Goal: Transaction & Acquisition: Purchase product/service

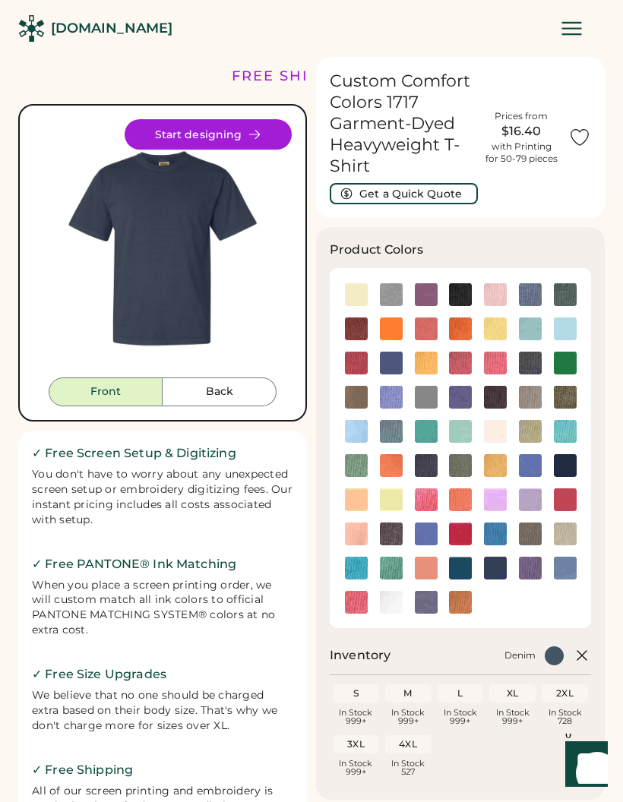
click at [434, 464] on img at bounding box center [426, 465] width 23 height 23
click at [573, 466] on img at bounding box center [565, 465] width 23 height 23
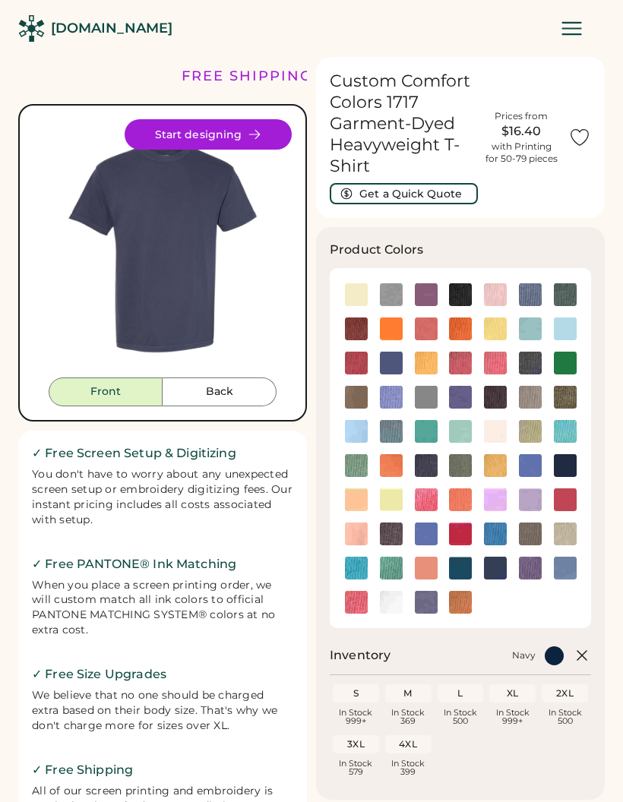
click at [495, 393] on img at bounding box center [495, 397] width 23 height 23
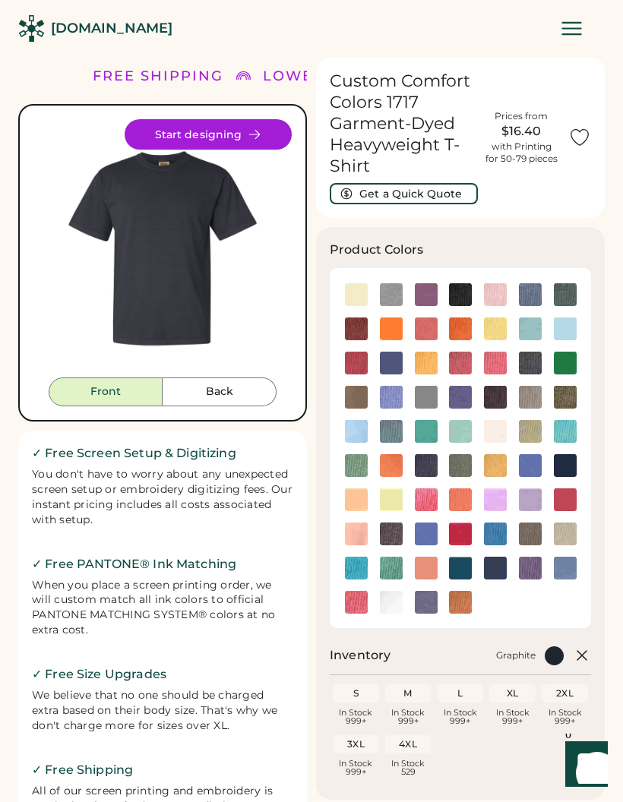
click at [252, 149] on button "Start designing" at bounding box center [208, 134] width 167 height 30
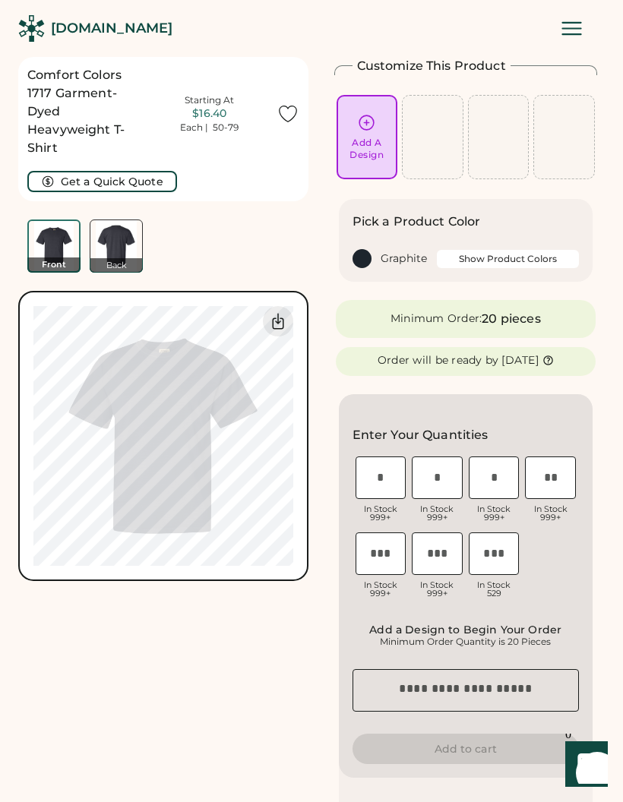
click at [368, 128] on icon at bounding box center [366, 122] width 19 height 19
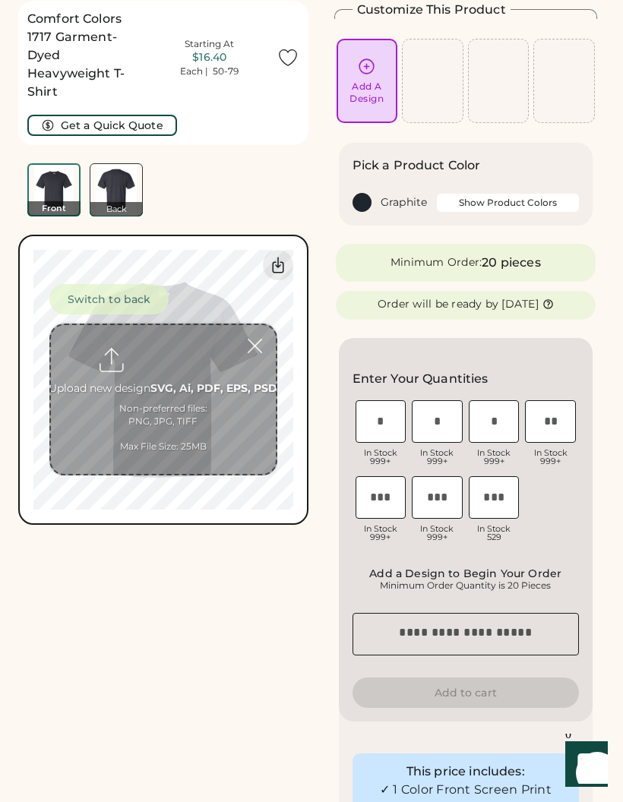
scroll to position [57, 0]
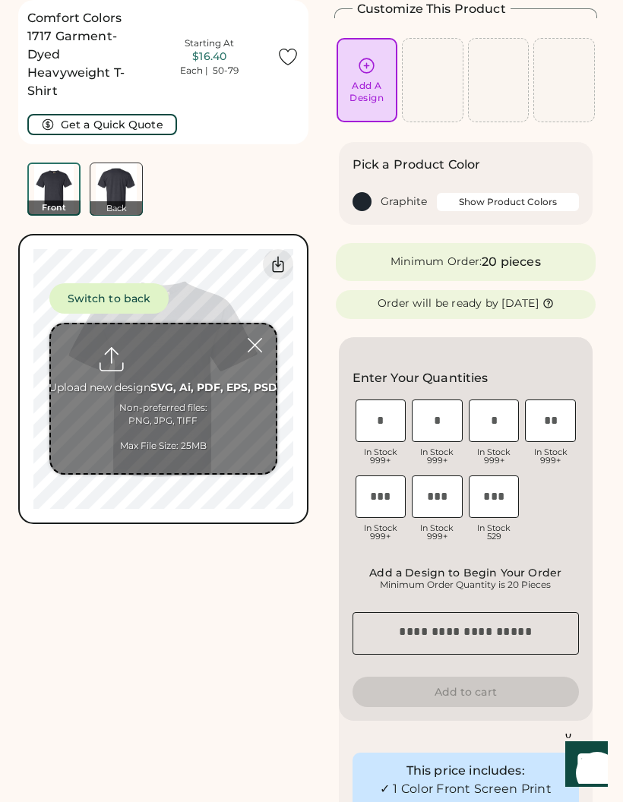
click at [169, 384] on input "file" at bounding box center [163, 398] width 225 height 149
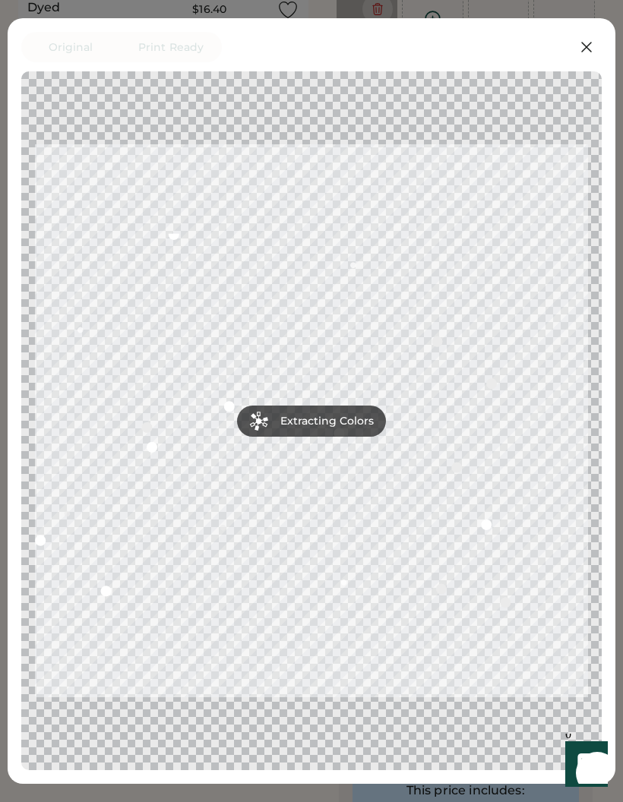
scroll to position [106, 0]
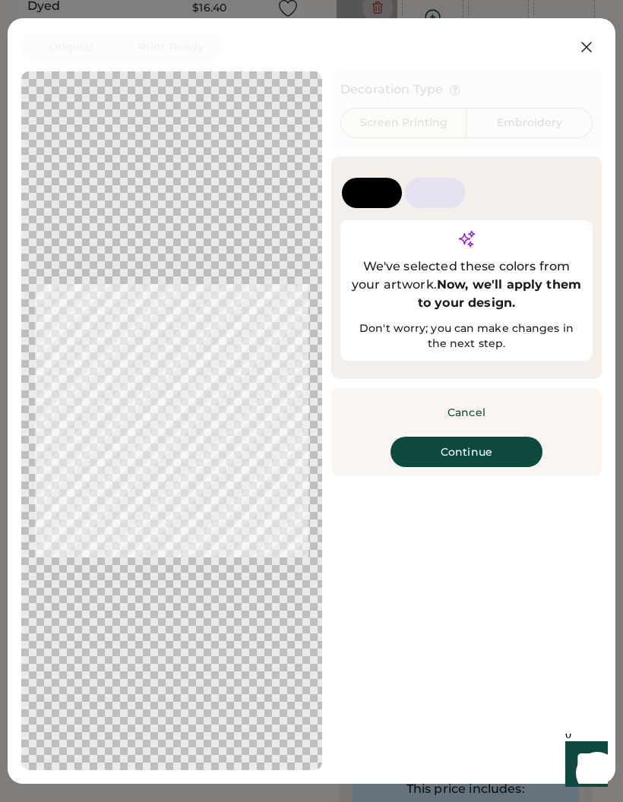
click at [486, 467] on button "Continue" at bounding box center [467, 452] width 152 height 30
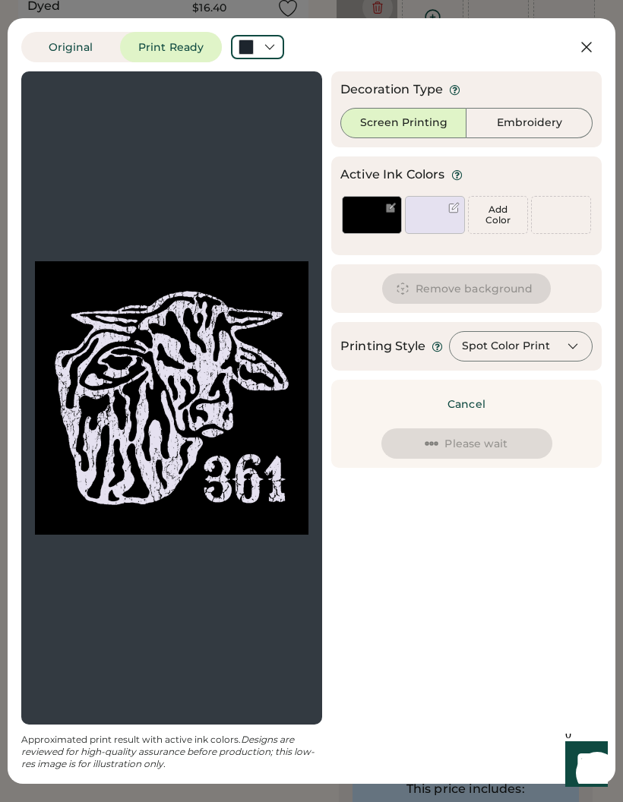
click at [68, 259] on div at bounding box center [172, 398] width 274 height 626
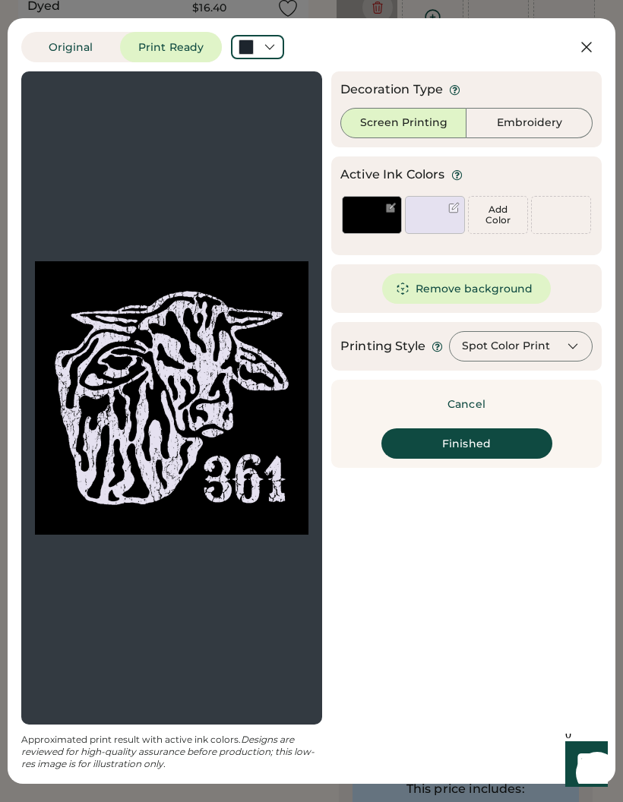
click at [366, 217] on div at bounding box center [372, 215] width 60 height 38
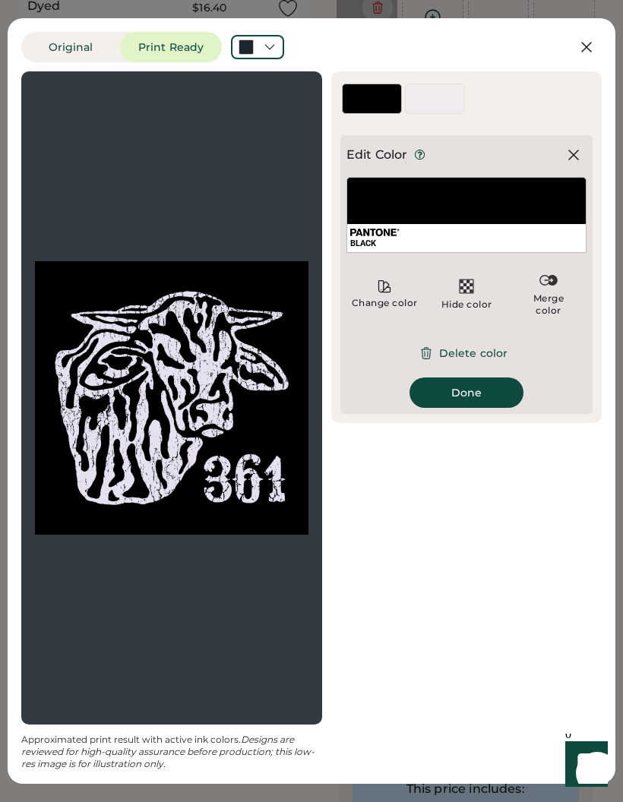
click at [479, 353] on button "Delete color" at bounding box center [466, 353] width 119 height 30
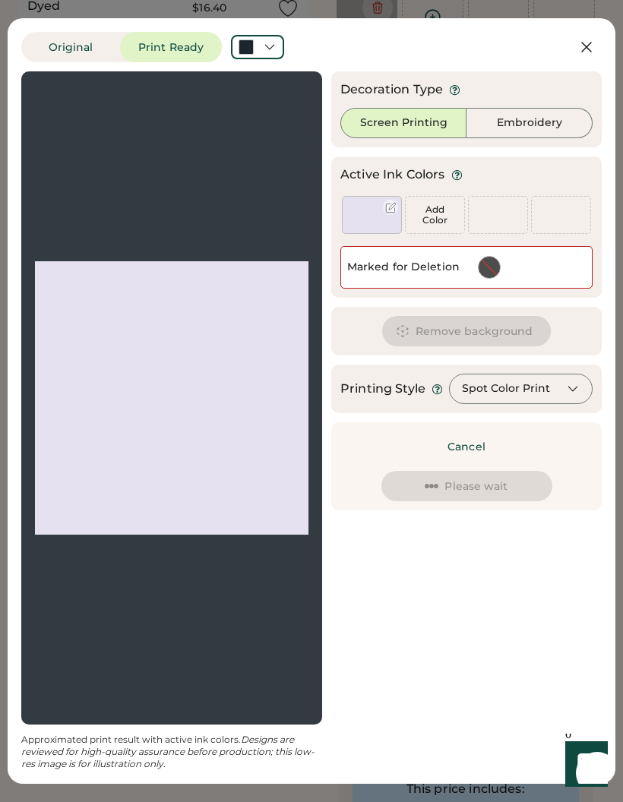
click at [363, 216] on div at bounding box center [372, 215] width 60 height 38
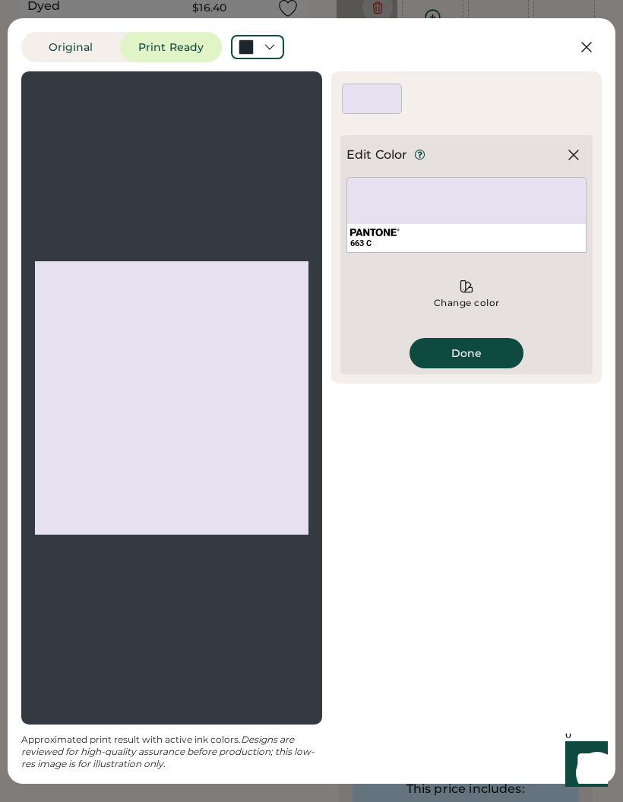
click at [472, 297] on div "Change color" at bounding box center [467, 303] width 68 height 12
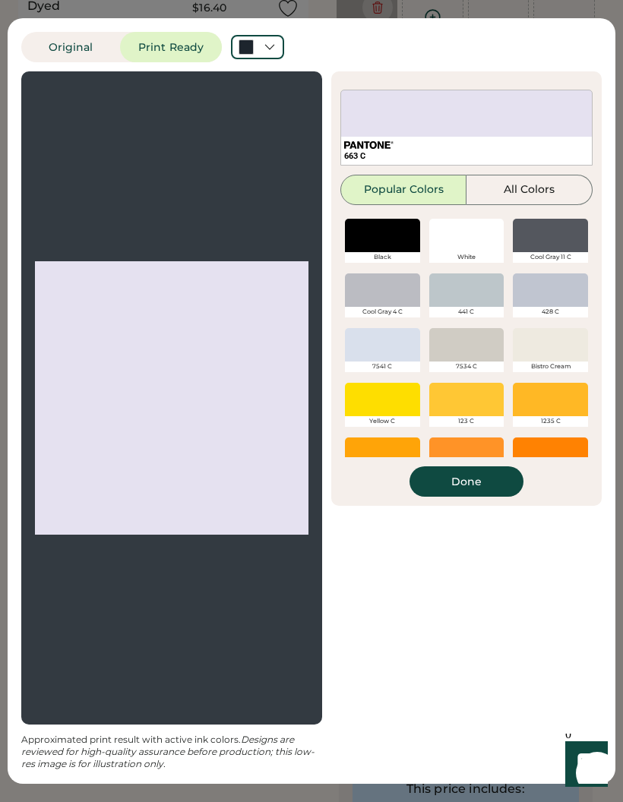
click at [568, 343] on div at bounding box center [550, 344] width 75 height 33
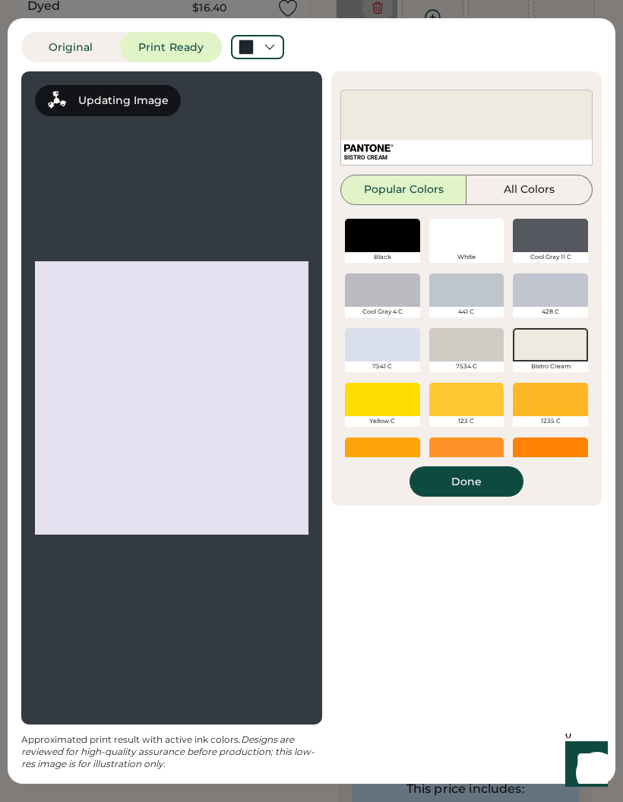
click at [492, 481] on button "Done" at bounding box center [467, 481] width 114 height 30
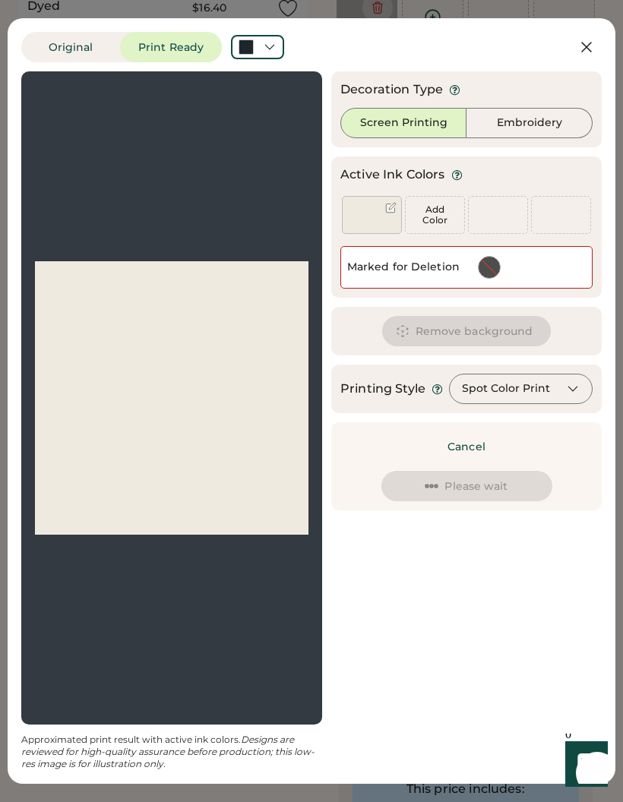
click at [278, 46] on div at bounding box center [257, 47] width 53 height 24
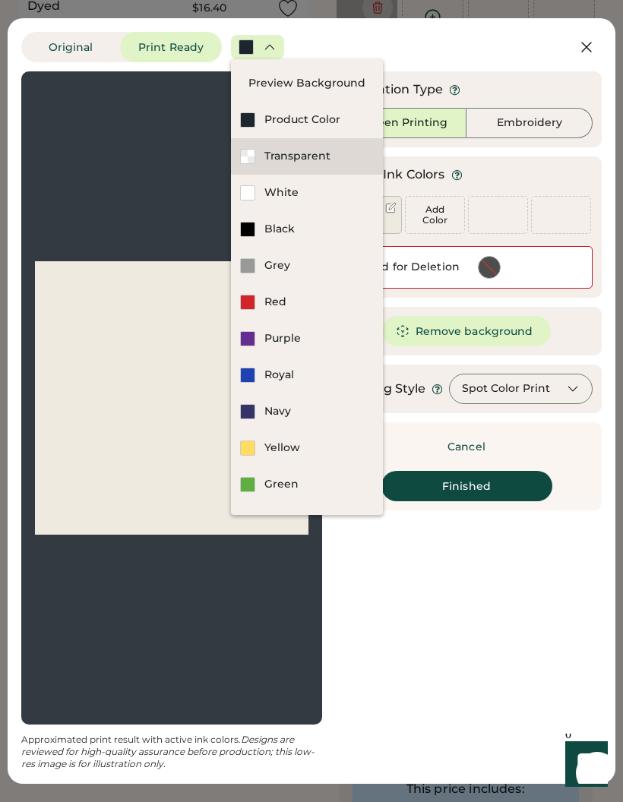
click at [315, 169] on div "Transparent" at bounding box center [307, 156] width 152 height 36
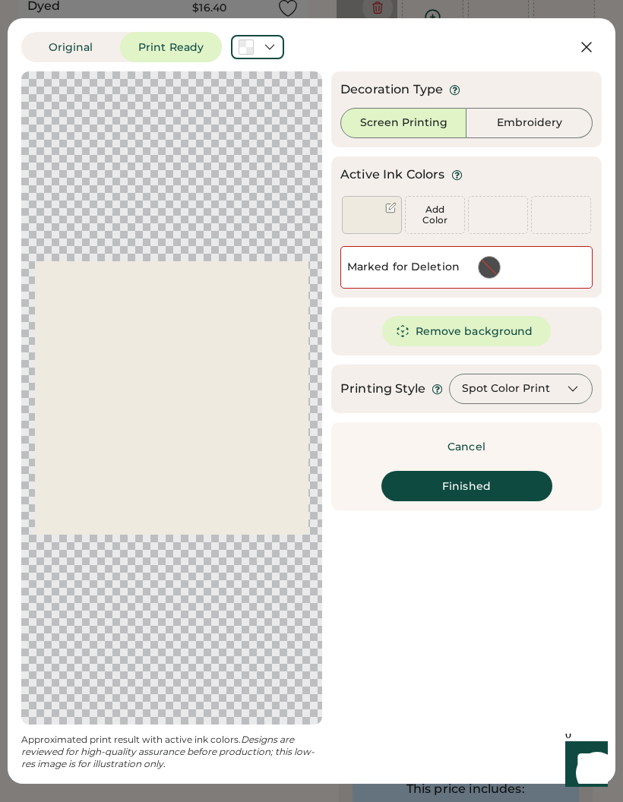
click at [485, 339] on button "Remove background" at bounding box center [466, 331] width 169 height 30
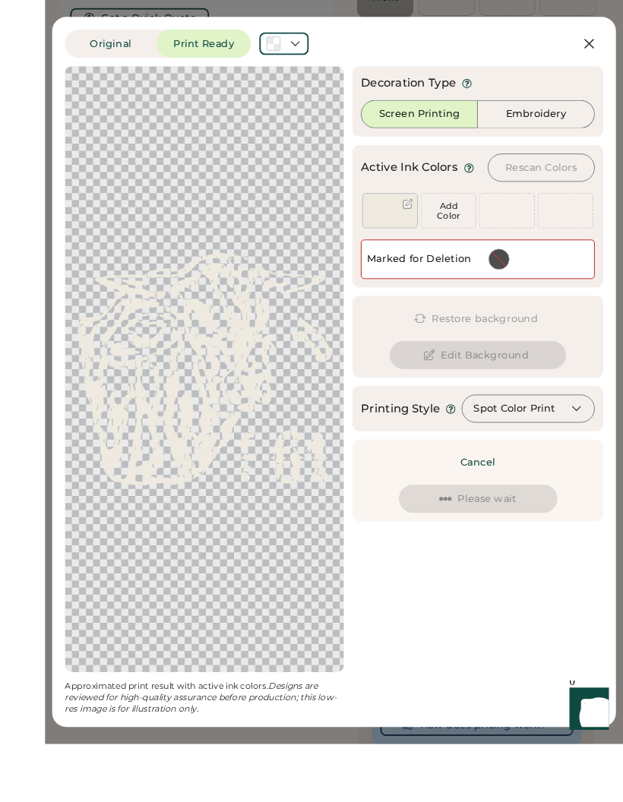
scroll to position [131, 0]
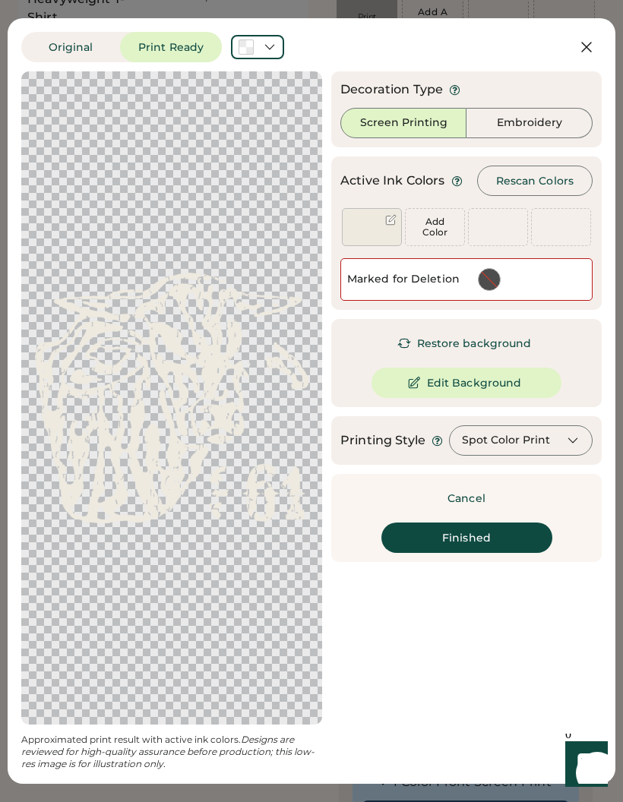
click at [555, 179] on button "Rescan Colors" at bounding box center [534, 181] width 115 height 30
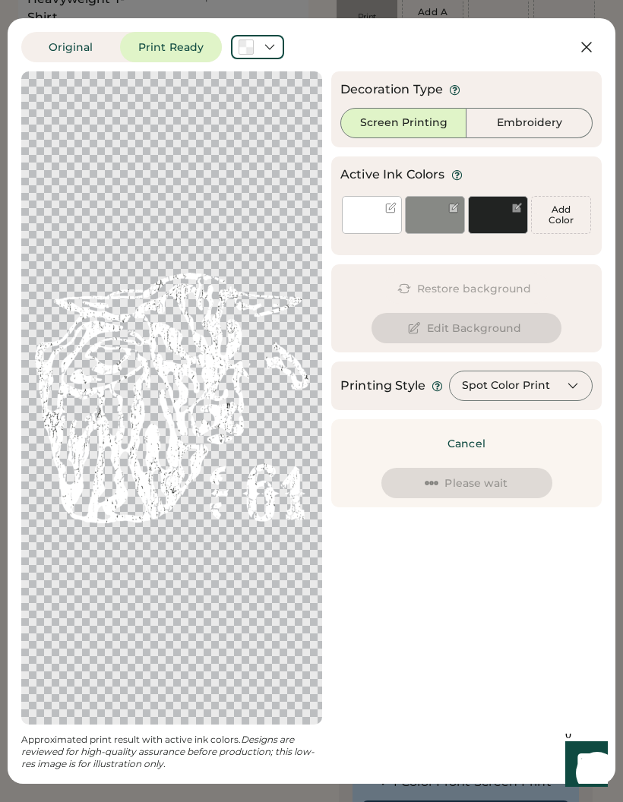
click at [476, 451] on button "Cancel" at bounding box center [466, 444] width 106 height 30
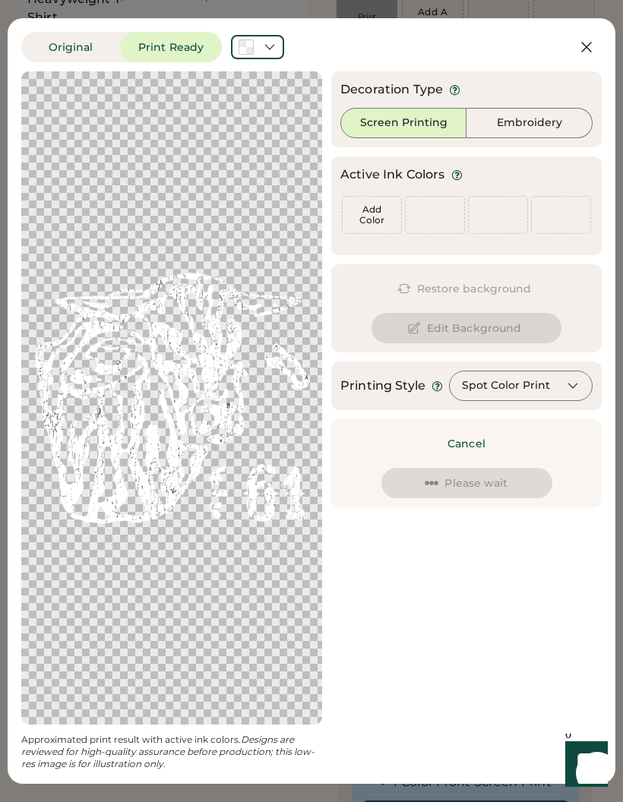
click at [473, 441] on button "Cancel" at bounding box center [466, 444] width 106 height 30
click at [470, 447] on button "Cancel" at bounding box center [466, 444] width 106 height 30
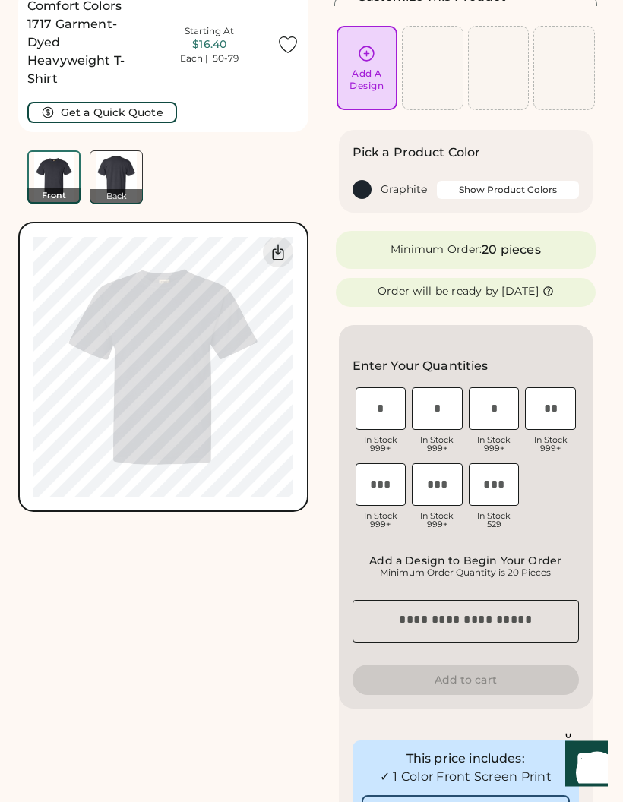
scroll to position [69, 0]
click at [375, 72] on div "Add A Design" at bounding box center [366, 80] width 34 height 24
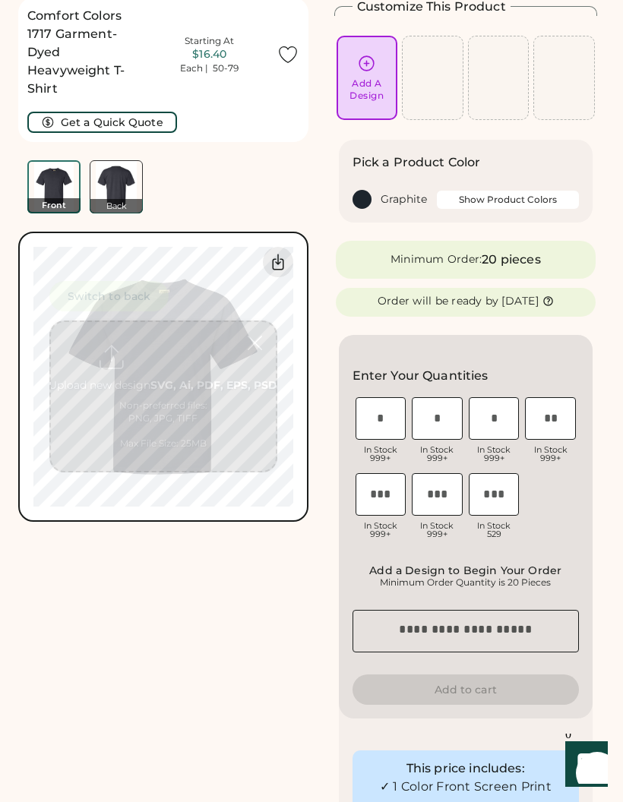
scroll to position [57, 0]
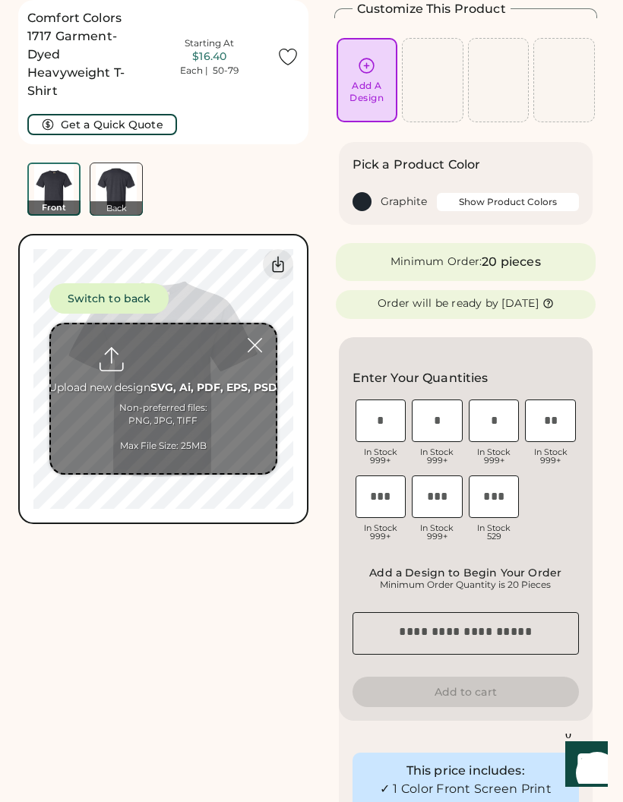
click at [199, 387] on input "file" at bounding box center [163, 398] width 225 height 149
type input "**********"
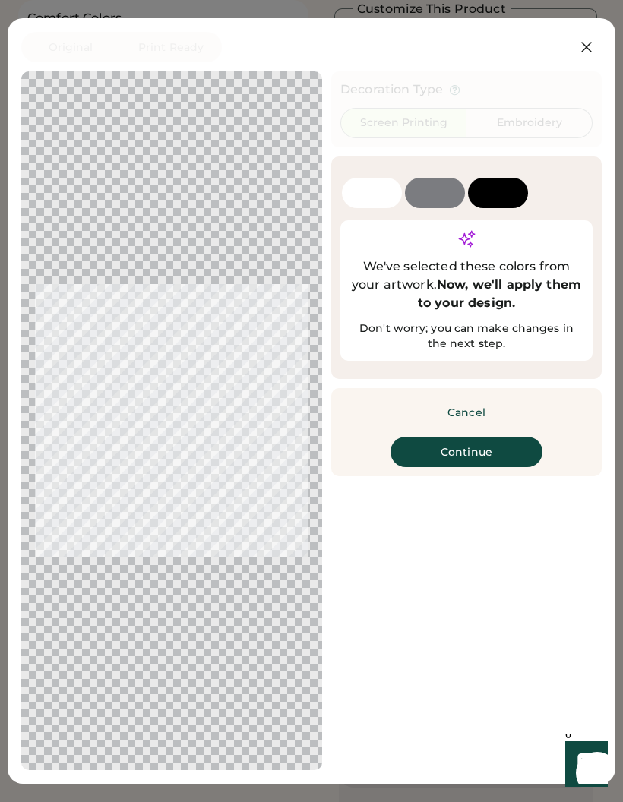
click at [501, 196] on div at bounding box center [498, 202] width 60 height 14
click at [486, 467] on button "Continue" at bounding box center [467, 452] width 152 height 30
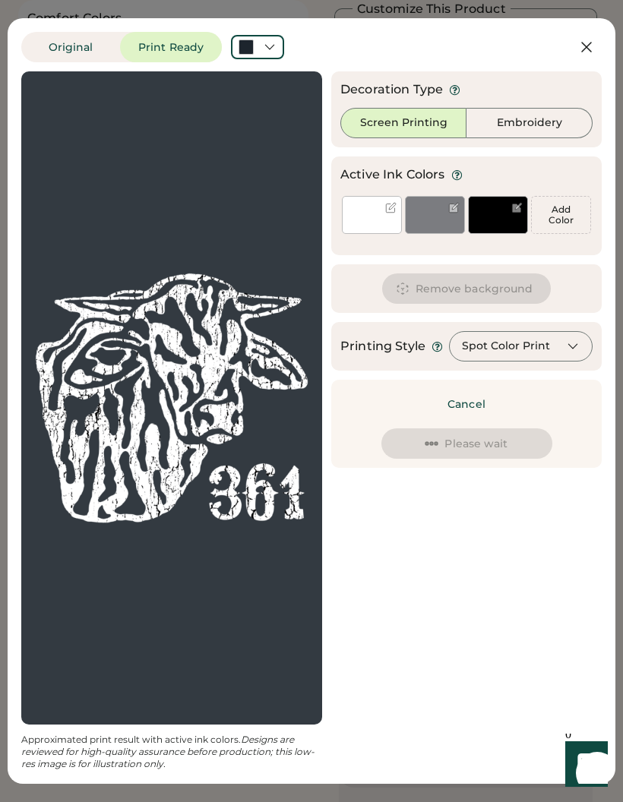
click at [492, 217] on div at bounding box center [498, 215] width 60 height 38
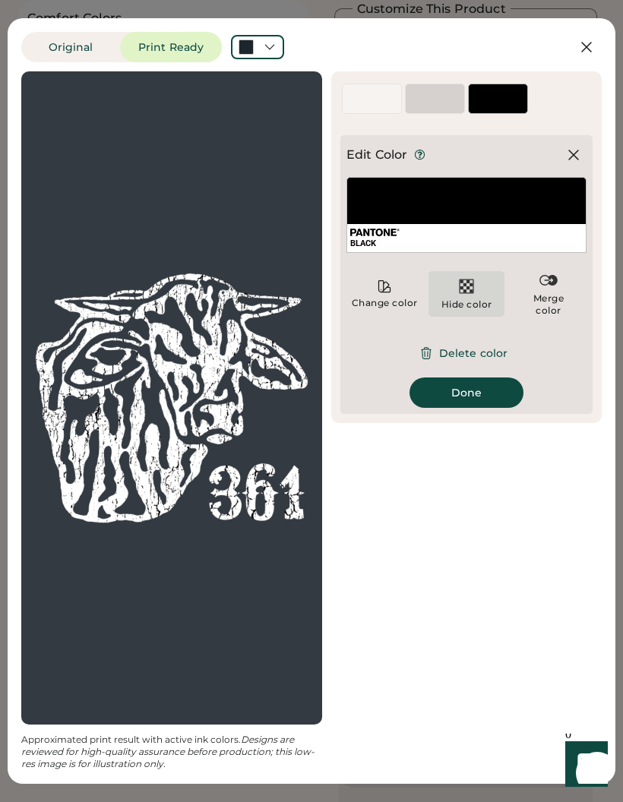
click at [470, 285] on img at bounding box center [466, 286] width 18 height 18
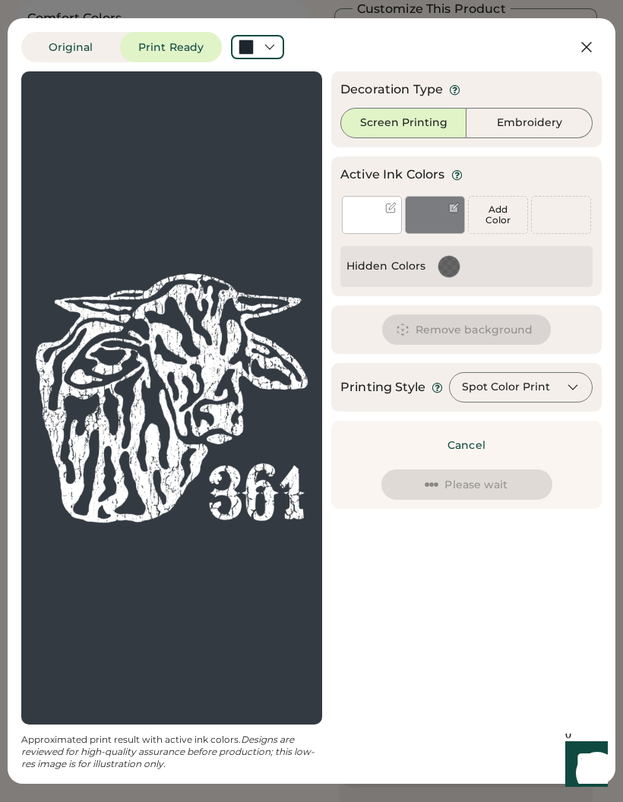
click at [543, 280] on div at bounding box center [511, 266] width 152 height 29
click at [436, 217] on div at bounding box center [435, 215] width 60 height 38
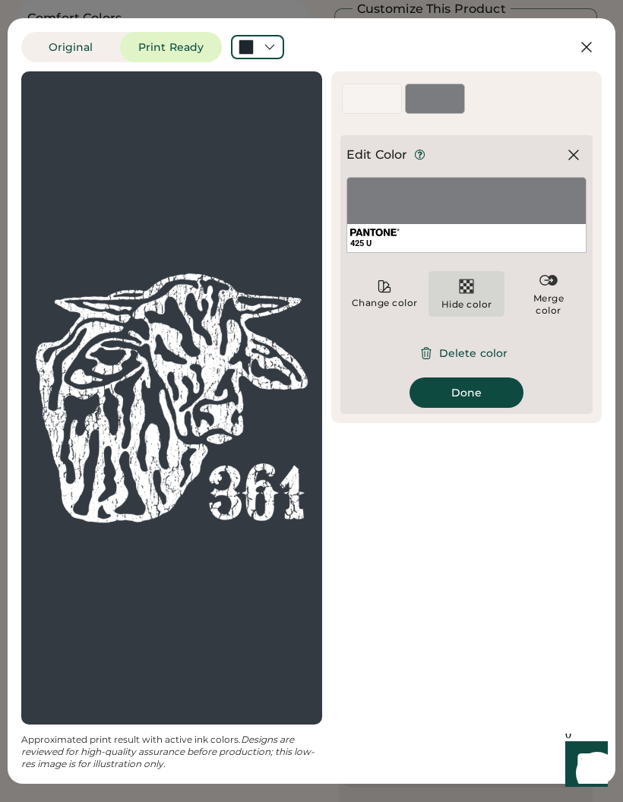
click at [471, 287] on img at bounding box center [466, 286] width 18 height 18
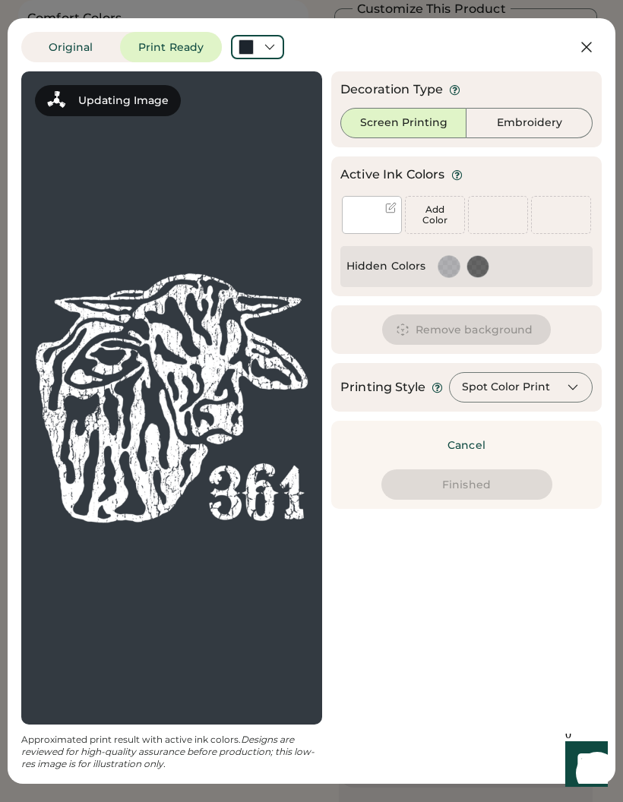
click at [545, 296] on div "Active Ink Colors Rescan Colors Add Color Add Color Add Color Add Color We've s…" at bounding box center [466, 227] width 270 height 140
click at [268, 48] on icon at bounding box center [269, 47] width 8 height 5
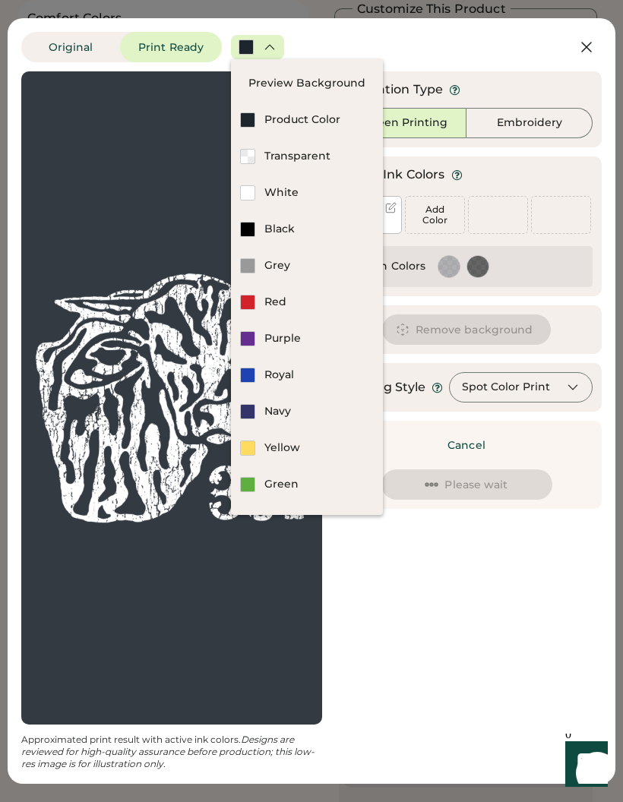
click at [313, 153] on div "Transparent" at bounding box center [318, 156] width 109 height 15
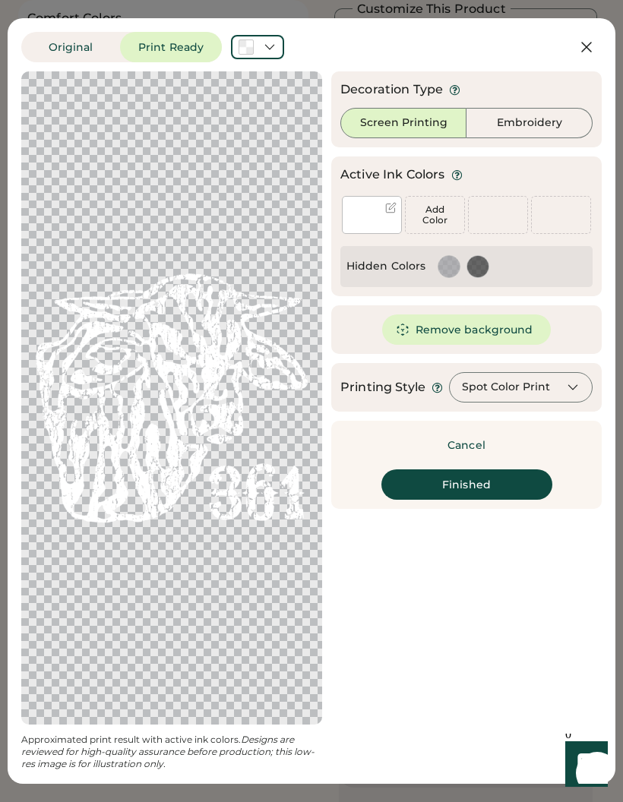
click at [477, 480] on button "Finished" at bounding box center [466, 485] width 171 height 30
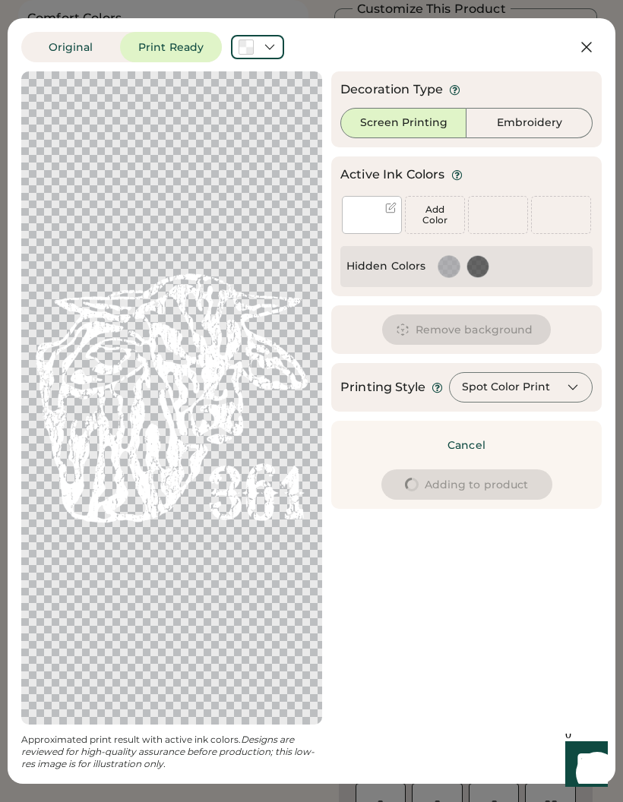
type input "****"
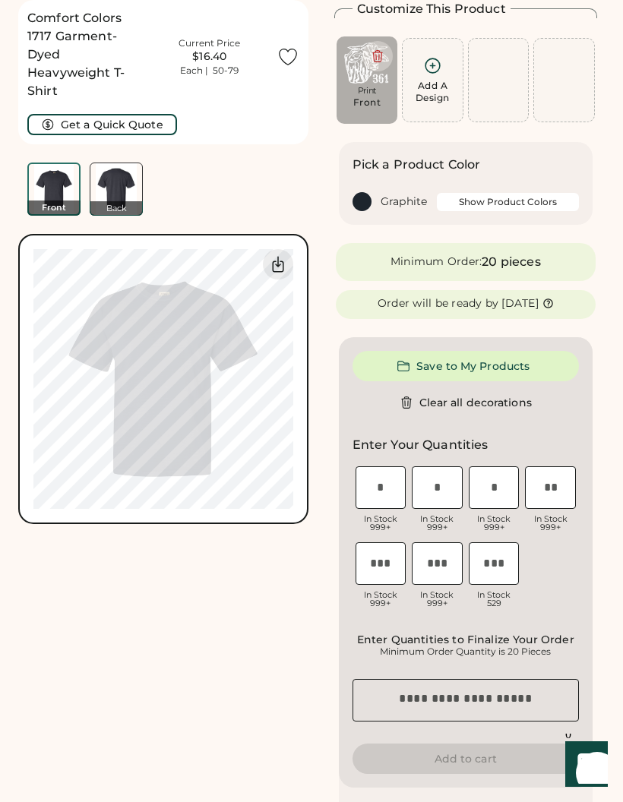
type input "****"
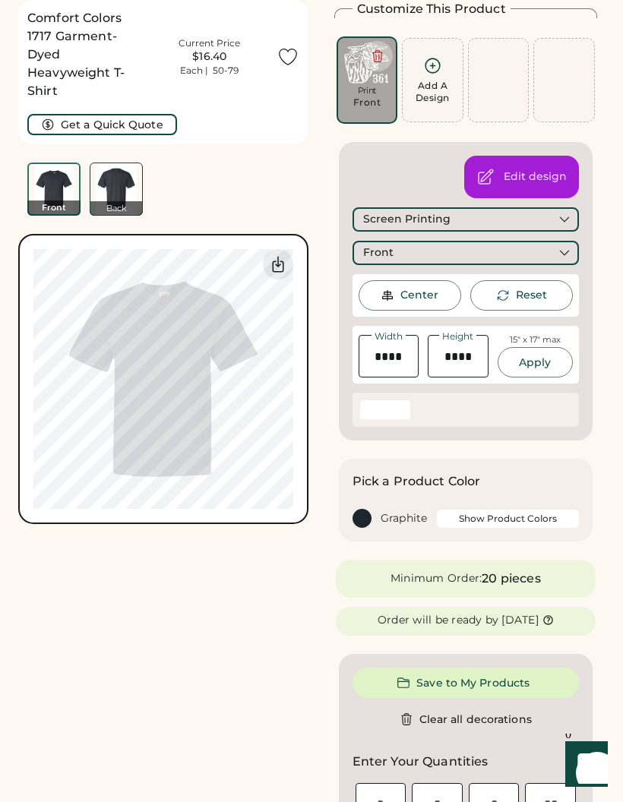
type input "****"
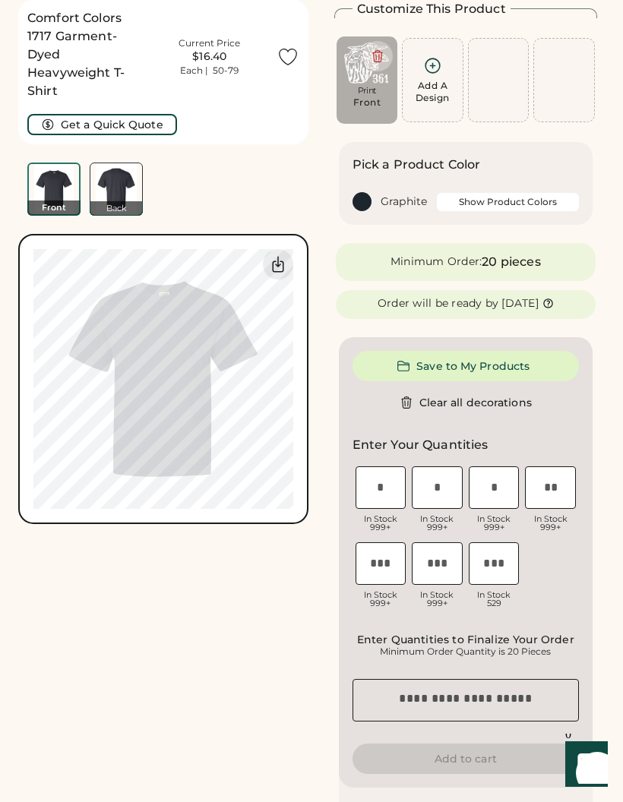
type input "****"
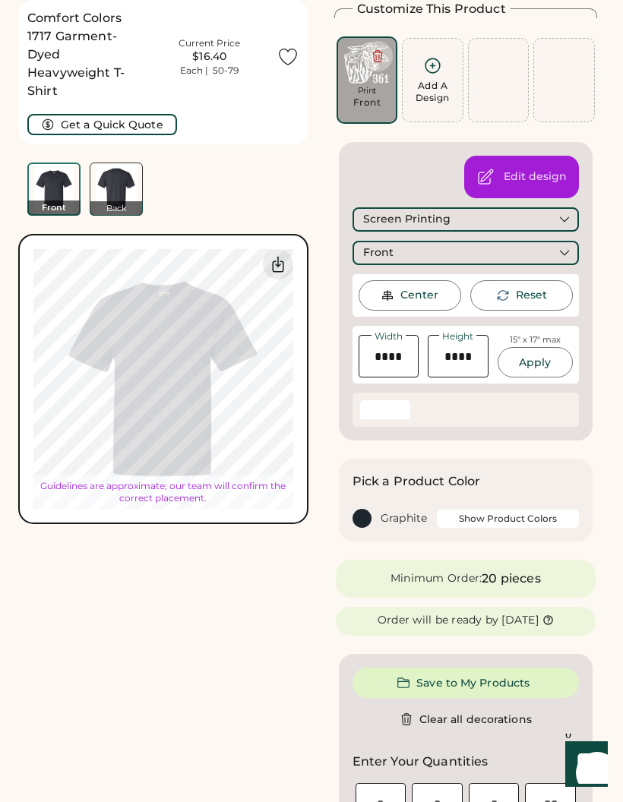
type input "****"
click at [260, 195] on div "Comfort Colors 1717 Garment-Dyed Heavyweight T-Shirt Current Price $16.40 Each …" at bounding box center [163, 108] width 290 height 216
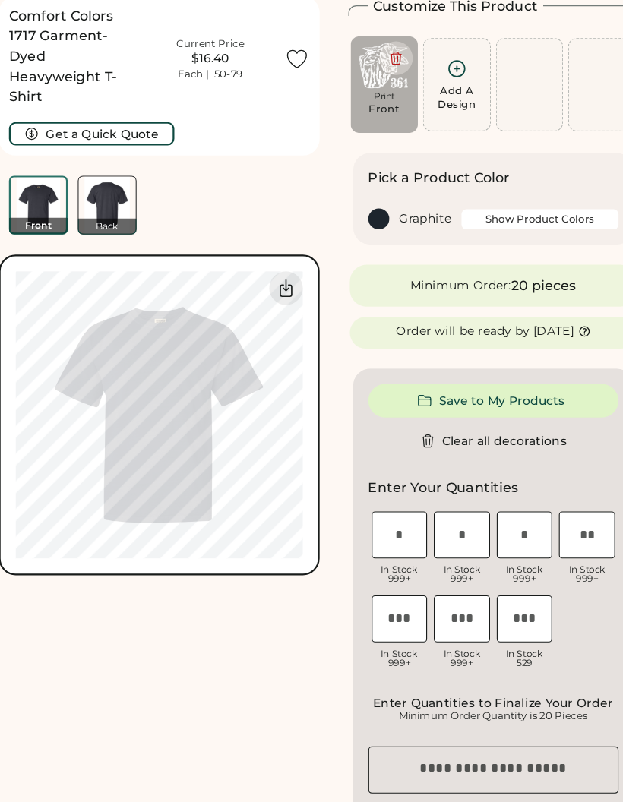
scroll to position [56, 0]
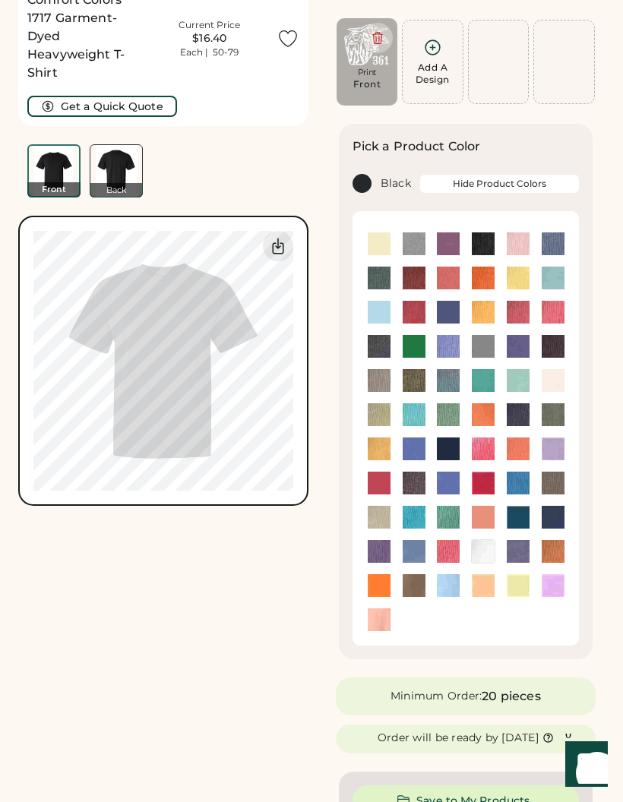
click at [417, 346] on img at bounding box center [414, 346] width 23 height 23
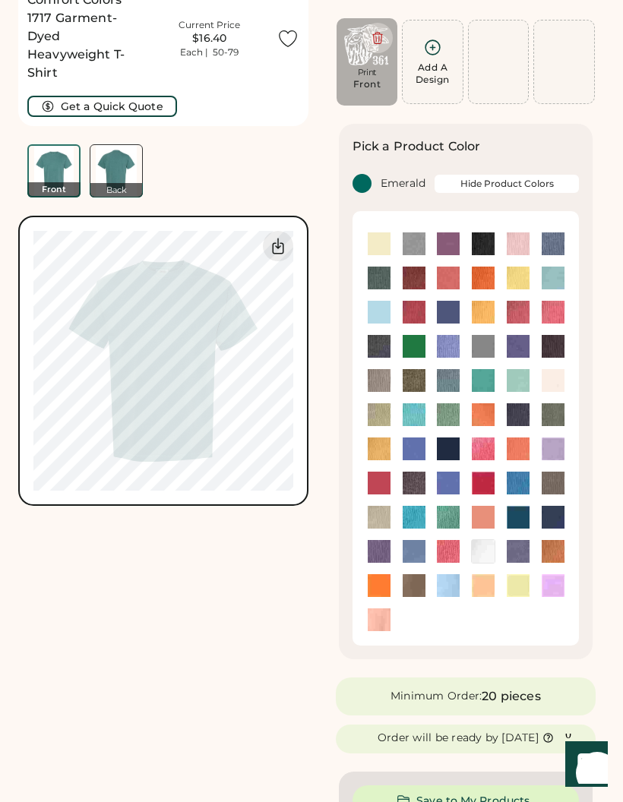
click at [383, 283] on img at bounding box center [379, 278] width 23 height 23
click at [387, 242] on img at bounding box center [379, 243] width 23 height 23
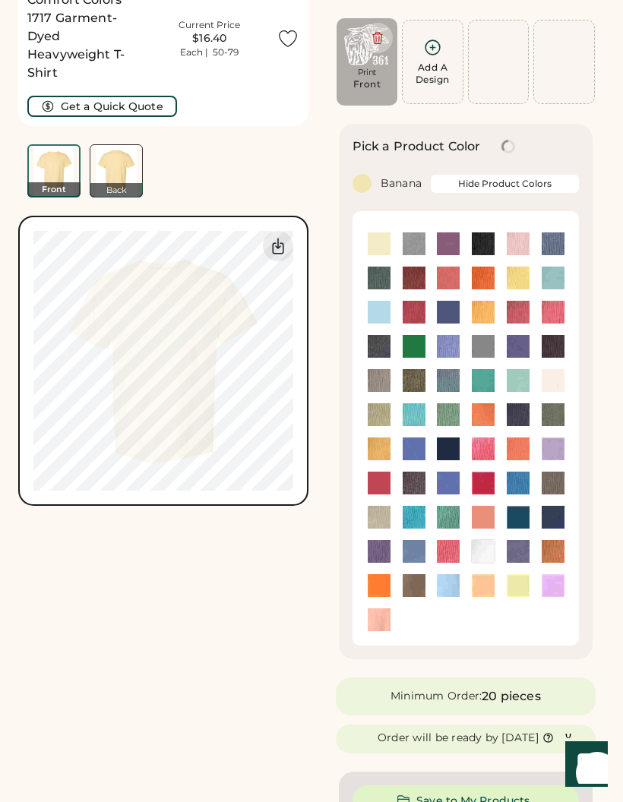
click at [515, 281] on img at bounding box center [518, 278] width 23 height 23
click at [480, 308] on img at bounding box center [483, 312] width 23 height 23
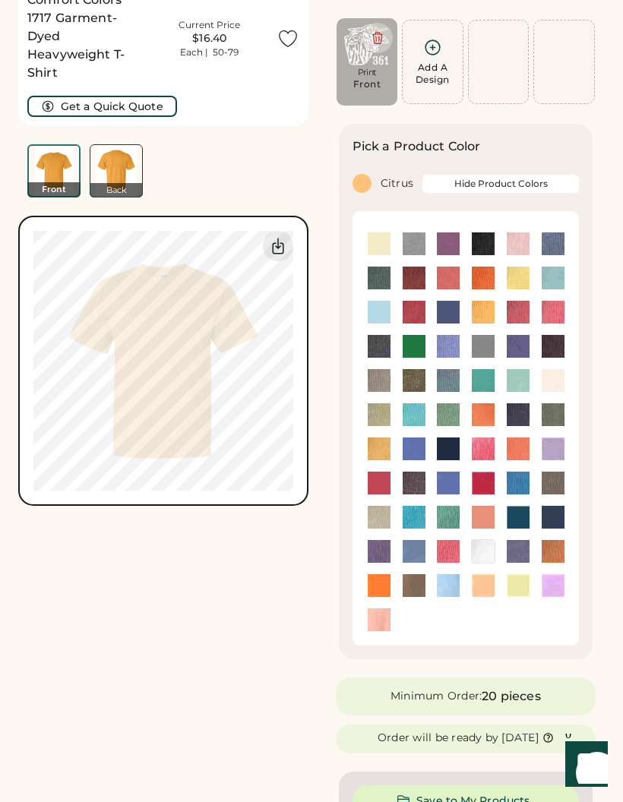
click at [546, 378] on img at bounding box center [553, 380] width 23 height 23
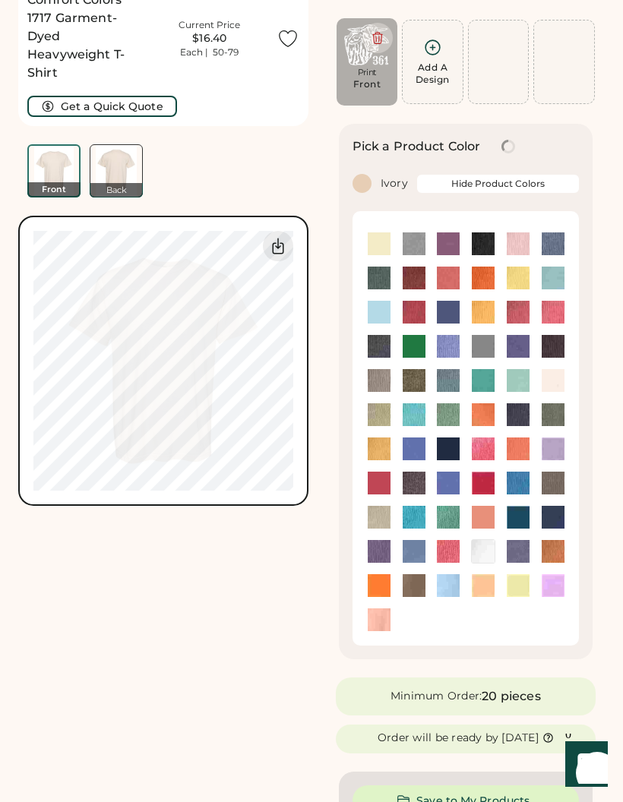
click at [515, 415] on img at bounding box center [518, 414] width 23 height 23
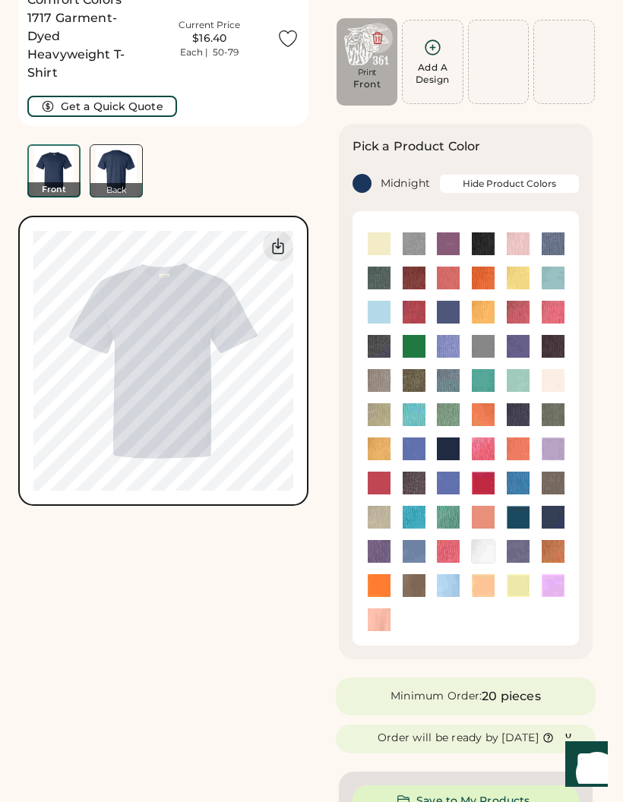
click at [519, 415] on img at bounding box center [518, 414] width 23 height 23
click at [384, 355] on img at bounding box center [379, 346] width 23 height 23
click at [419, 485] on img at bounding box center [414, 483] width 23 height 23
